Goal: Task Accomplishment & Management: Manage account settings

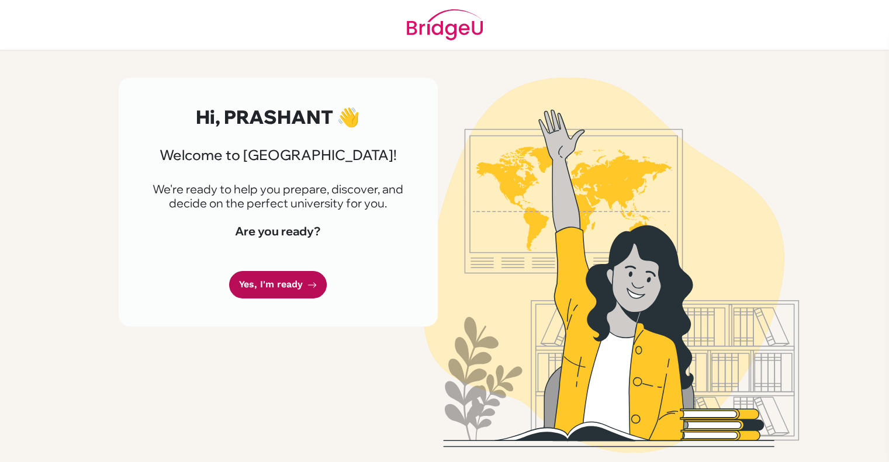
click at [287, 280] on link "Yes, I'm ready" at bounding box center [278, 284] width 98 height 27
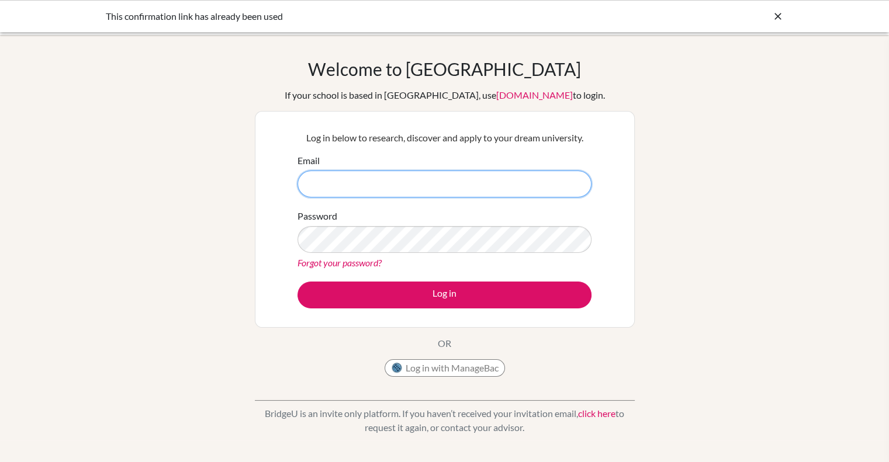
type input "persaint08@gmail.com"
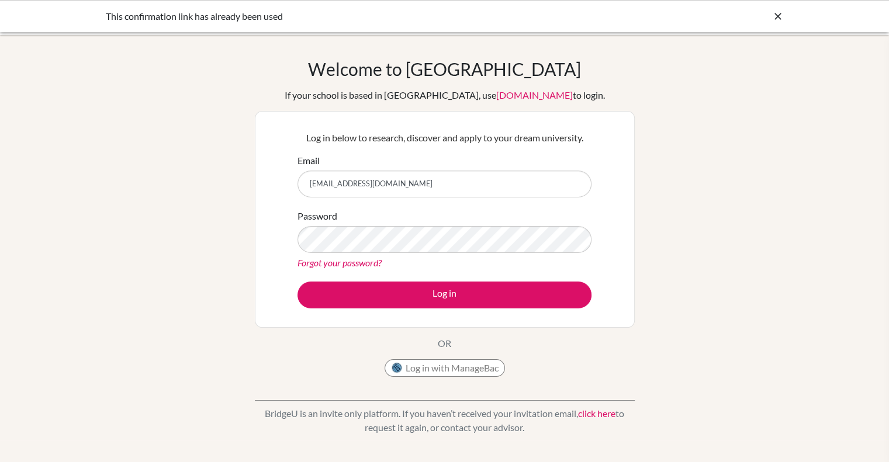
click at [398, 278] on form "Email persaint08@gmail.com Password Forgot your password? Log in" at bounding box center [444, 231] width 294 height 155
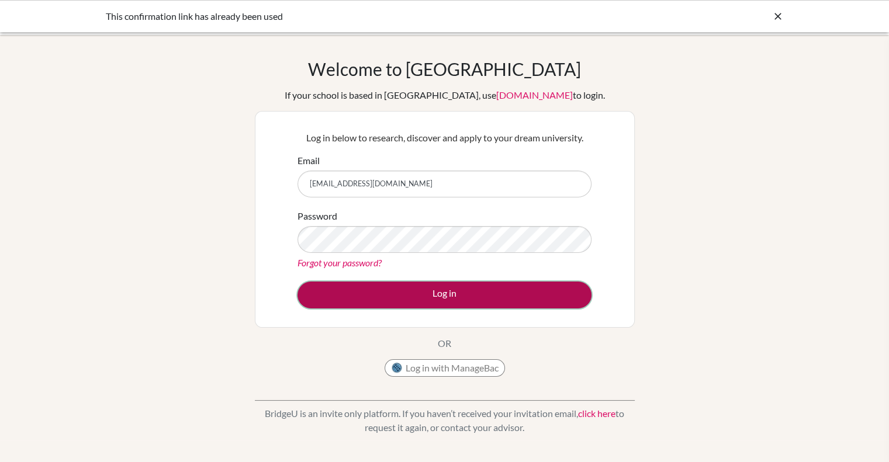
click at [404, 290] on button "Log in" at bounding box center [444, 295] width 294 height 27
